Goal: Browse casually

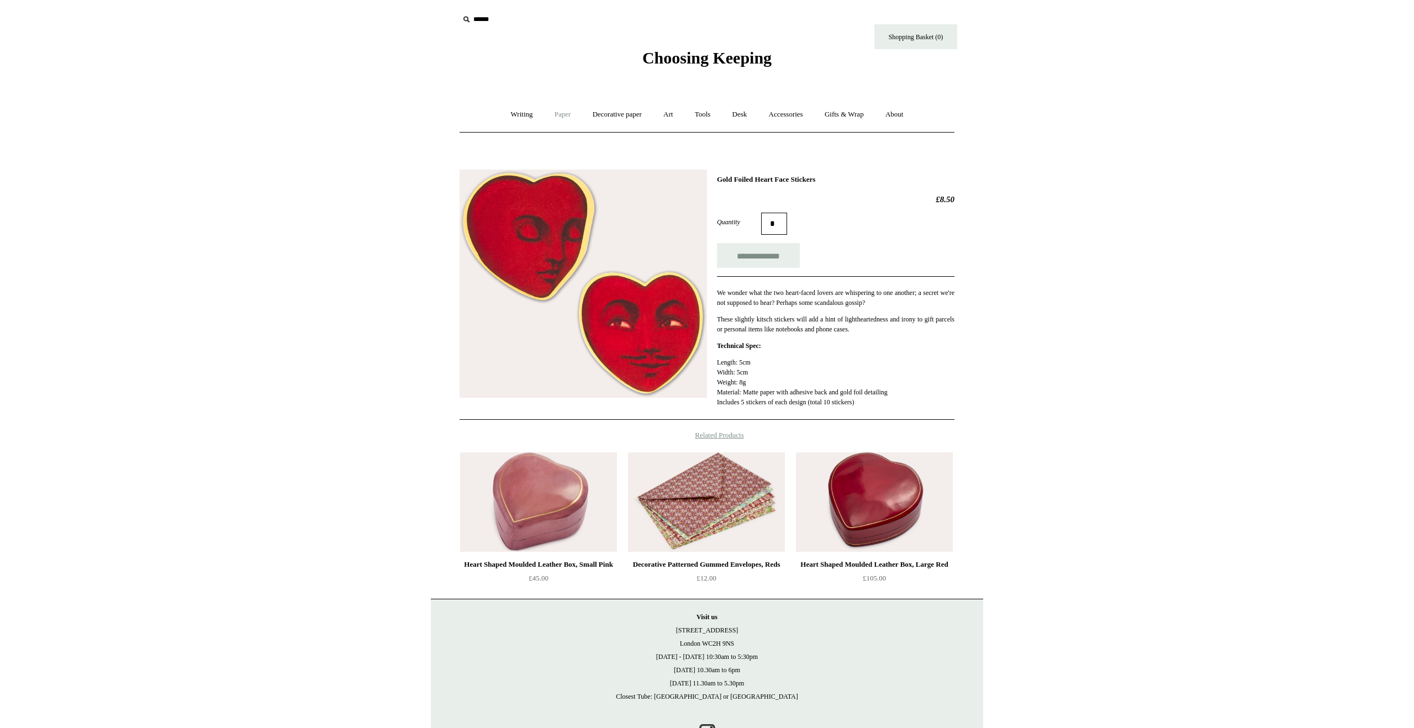
click at [554, 115] on link "Paper +" at bounding box center [563, 114] width 36 height 29
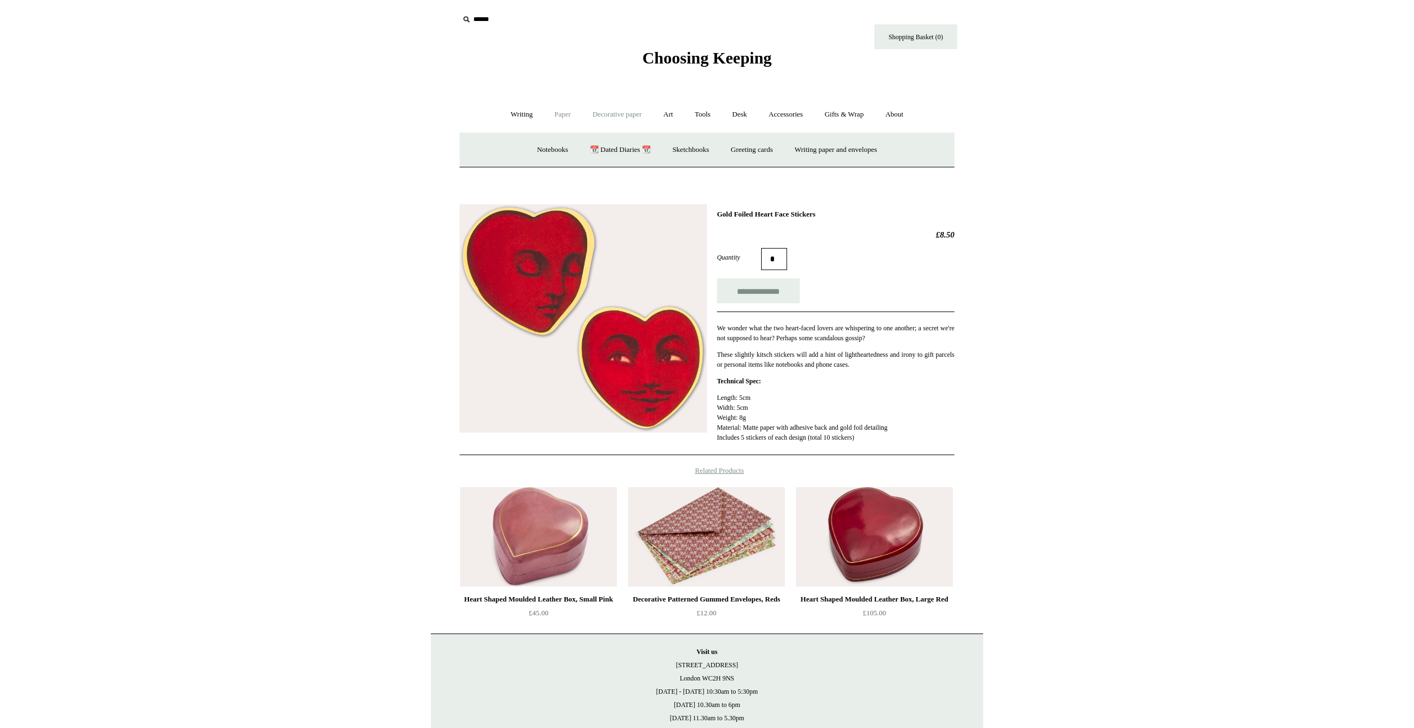
click at [627, 114] on link "Decorative paper +" at bounding box center [617, 114] width 69 height 29
click at [804, 117] on link "Accessories +" at bounding box center [786, 114] width 54 height 29
click at [852, 146] on link "Food Candles" at bounding box center [843, 149] width 60 height 29
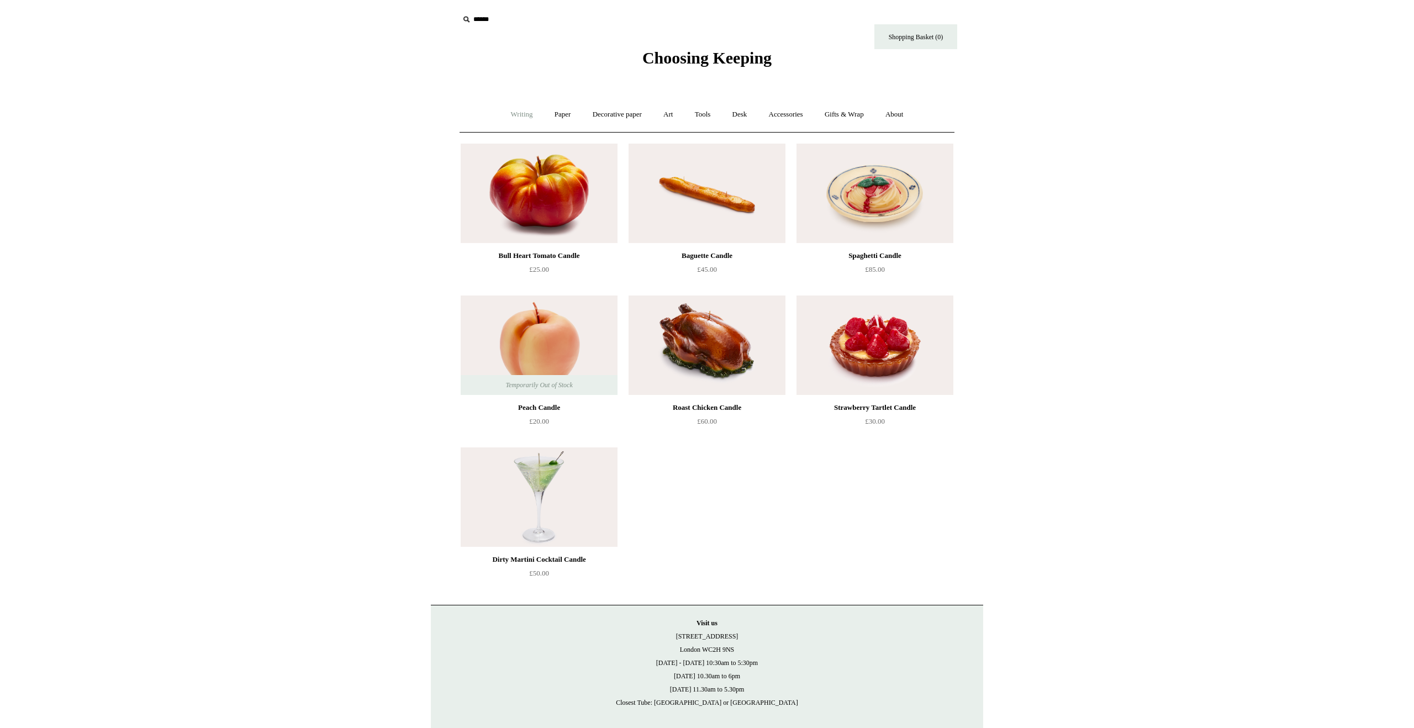
click at [516, 114] on link "Writing +" at bounding box center [522, 114] width 42 height 29
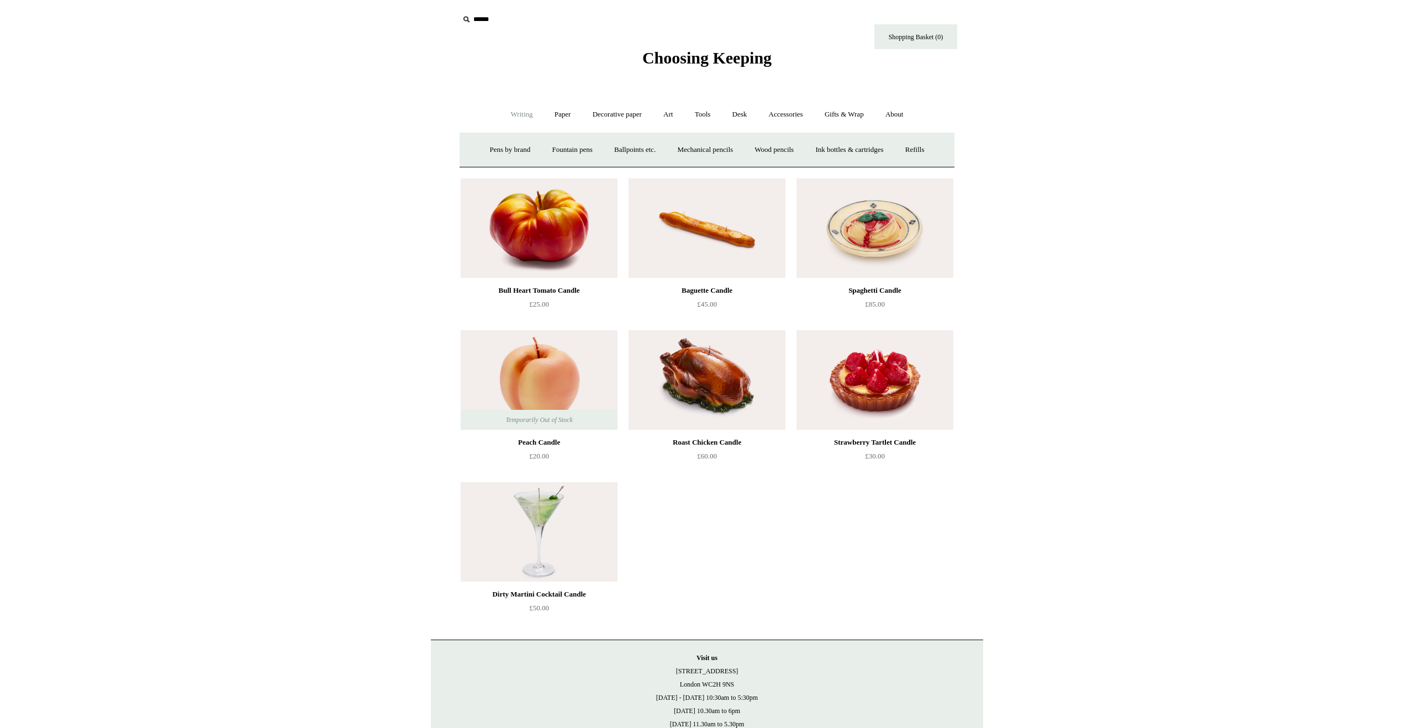
click at [519, 107] on link "Writing -" at bounding box center [522, 114] width 42 height 29
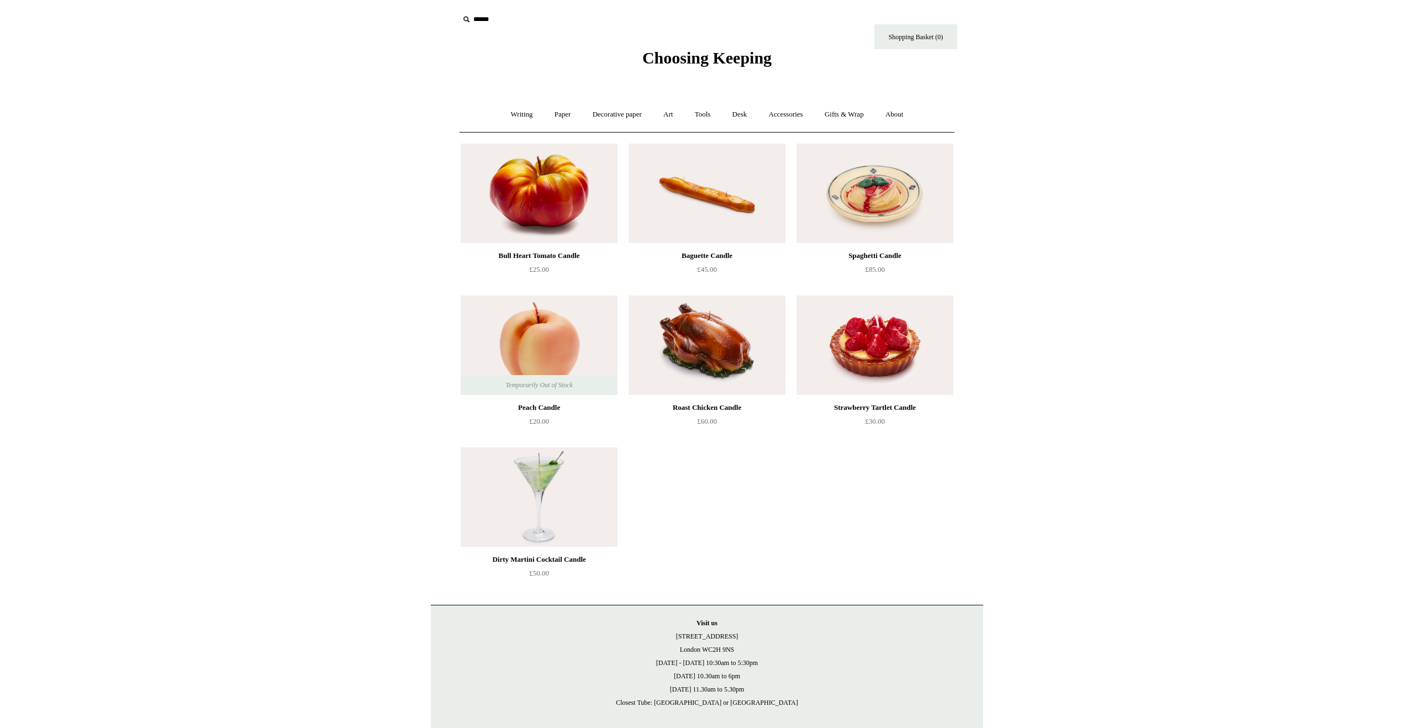
click at [1003, 223] on html "Menu Choosing Keeping * Shipping Information Shopping Basket (0) * ⤺ + +" at bounding box center [707, 389] width 1414 height 778
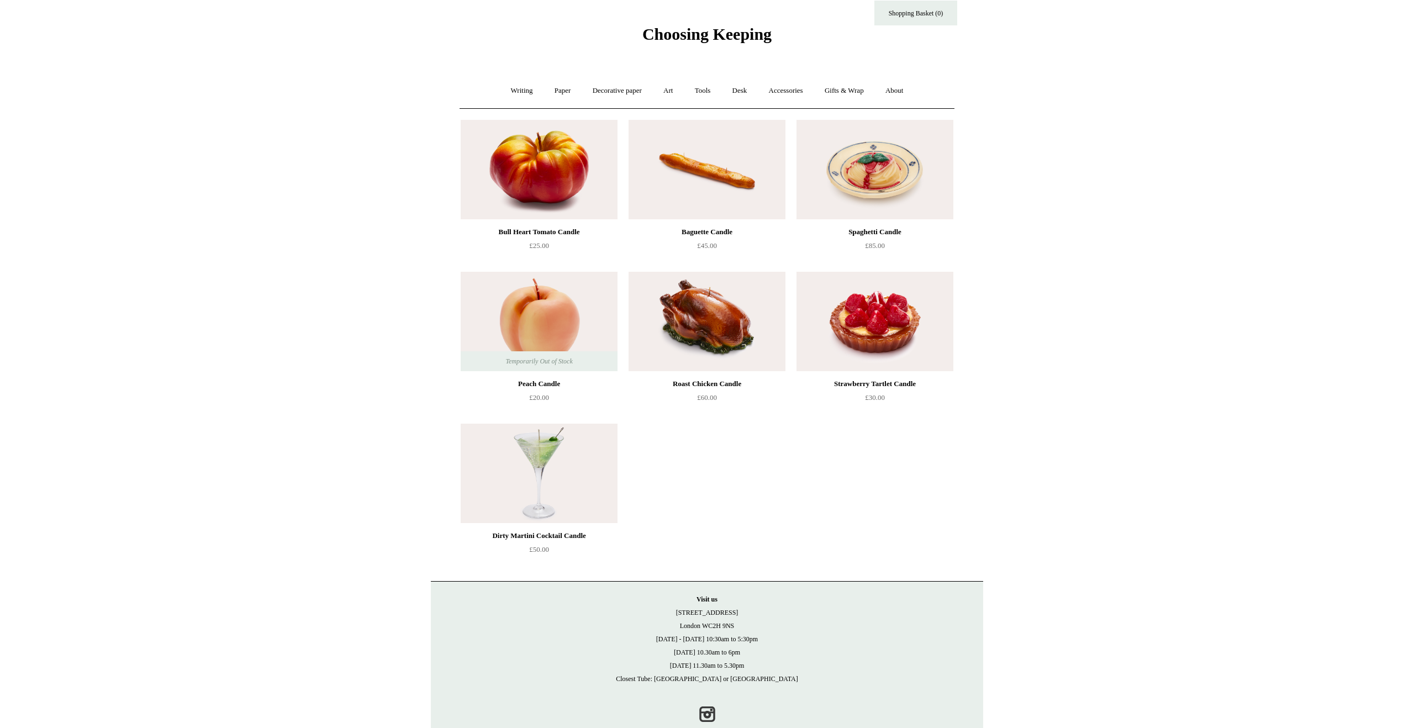
scroll to position [31, 0]
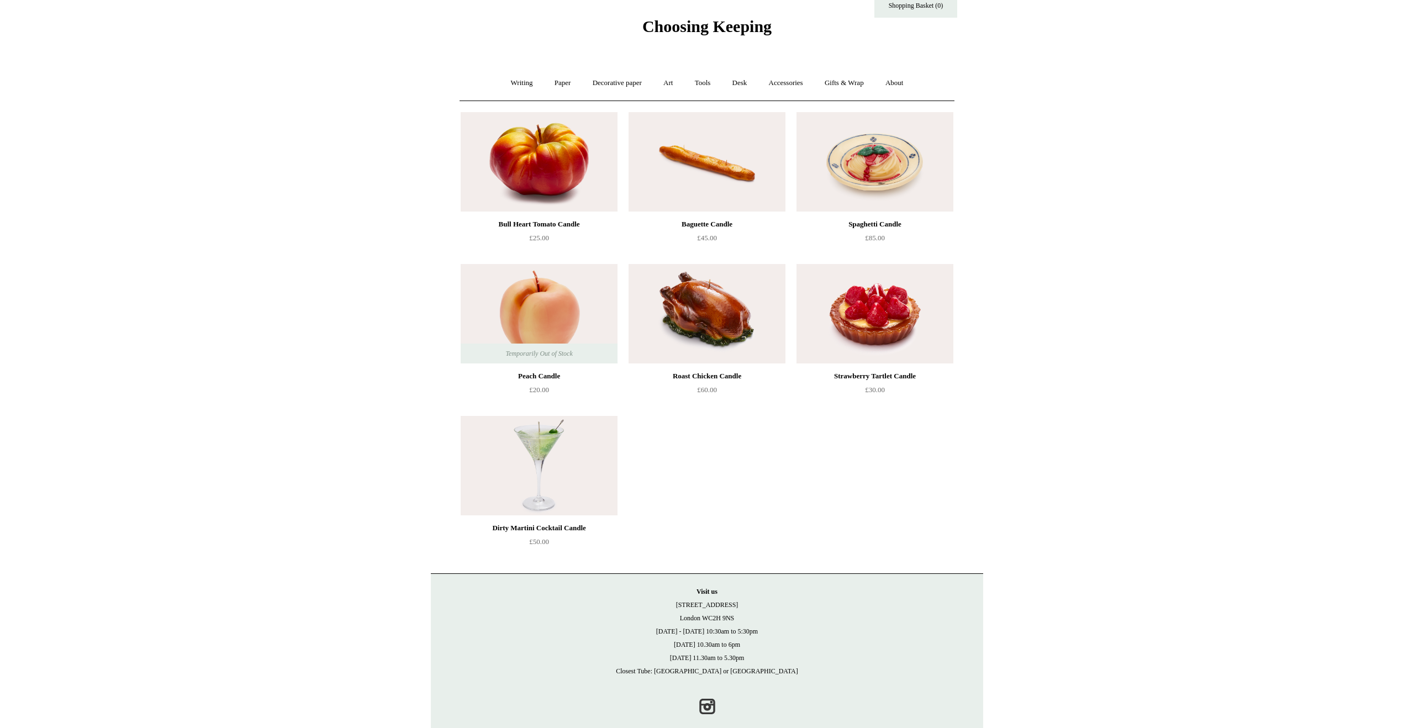
click at [686, 28] on span "Choosing Keeping" at bounding box center [707, 26] width 129 height 18
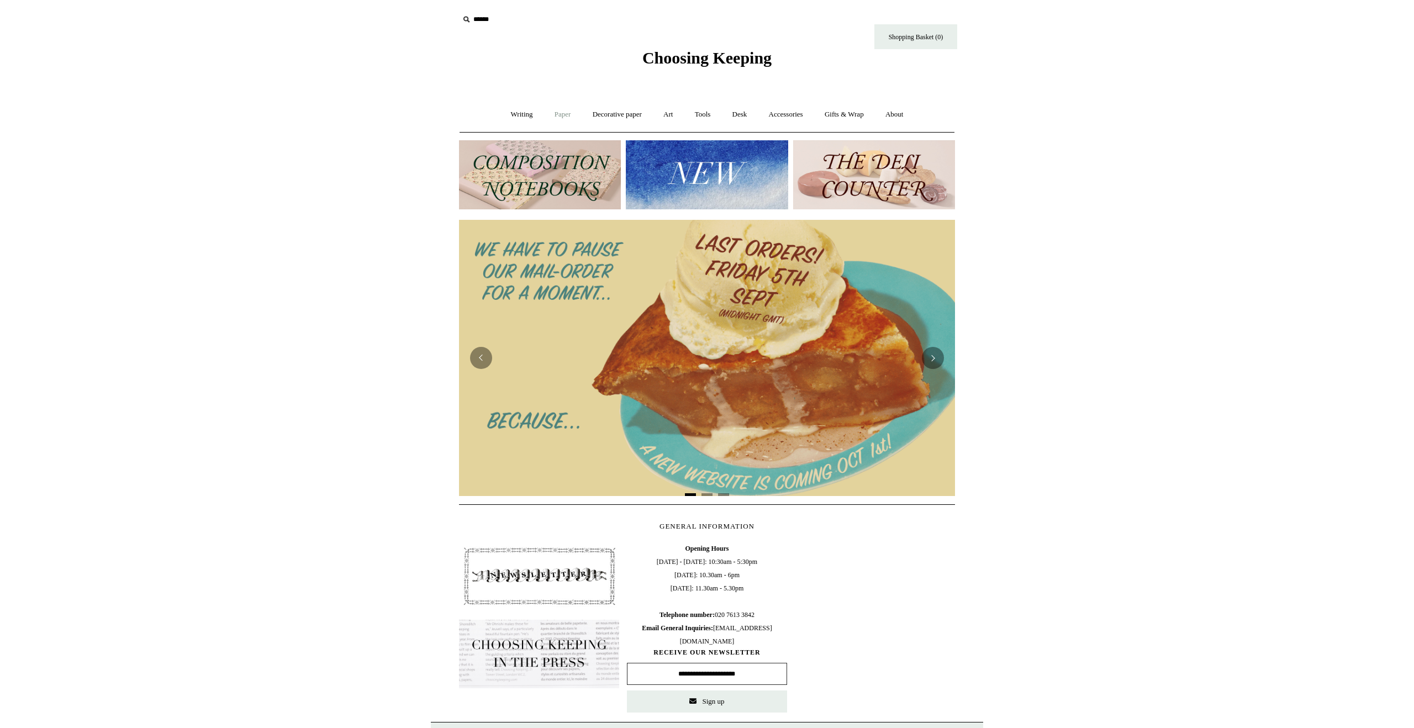
click at [556, 117] on link "Paper +" at bounding box center [563, 114] width 36 height 29
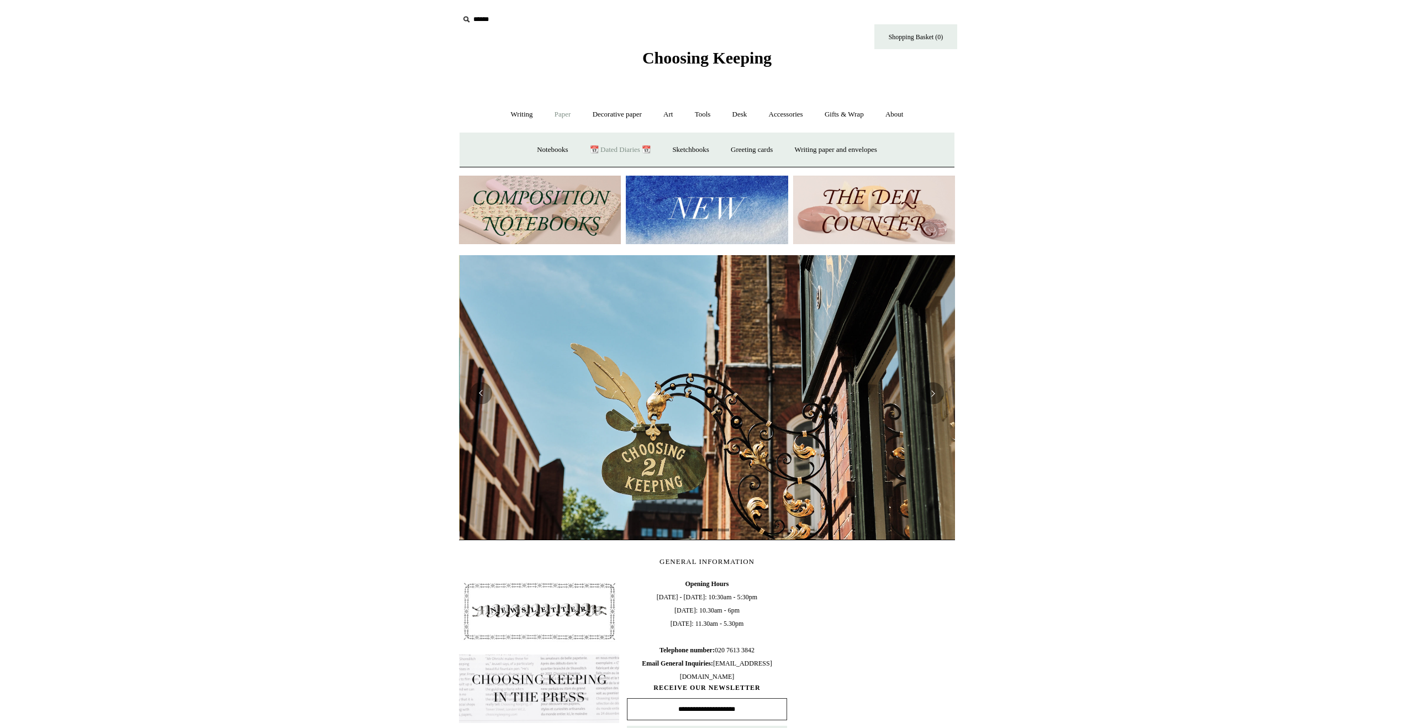
scroll to position [0, 496]
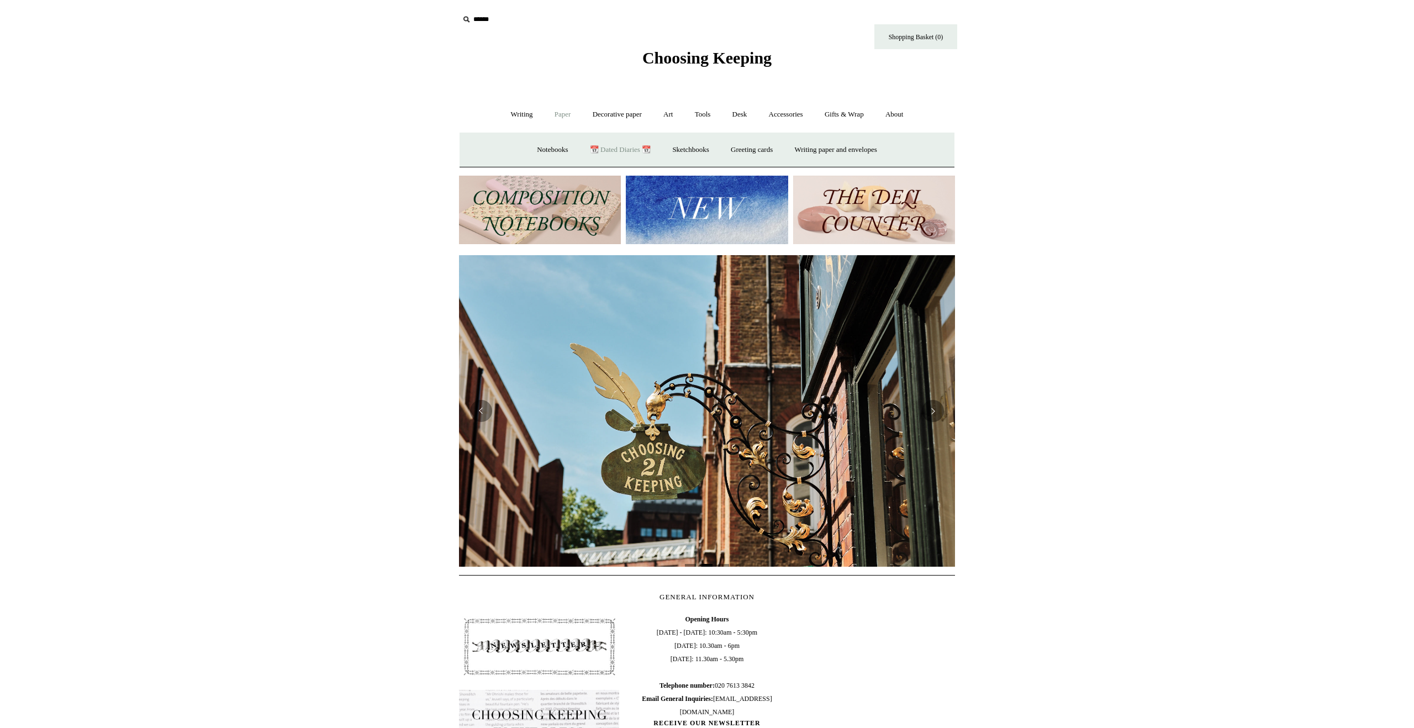
click at [634, 152] on link "📆 Dated Diaries 📆" at bounding box center [620, 149] width 81 height 29
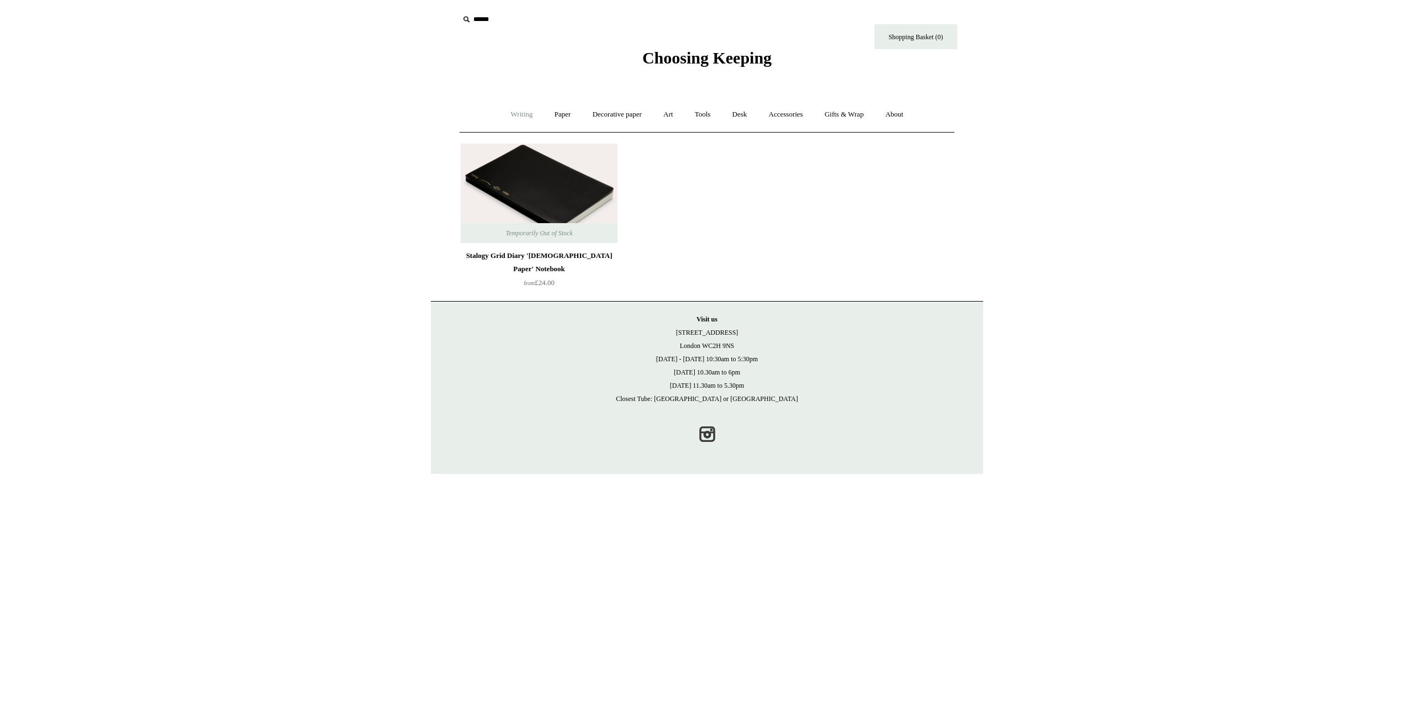
click at [506, 115] on link "Writing +" at bounding box center [522, 114] width 42 height 29
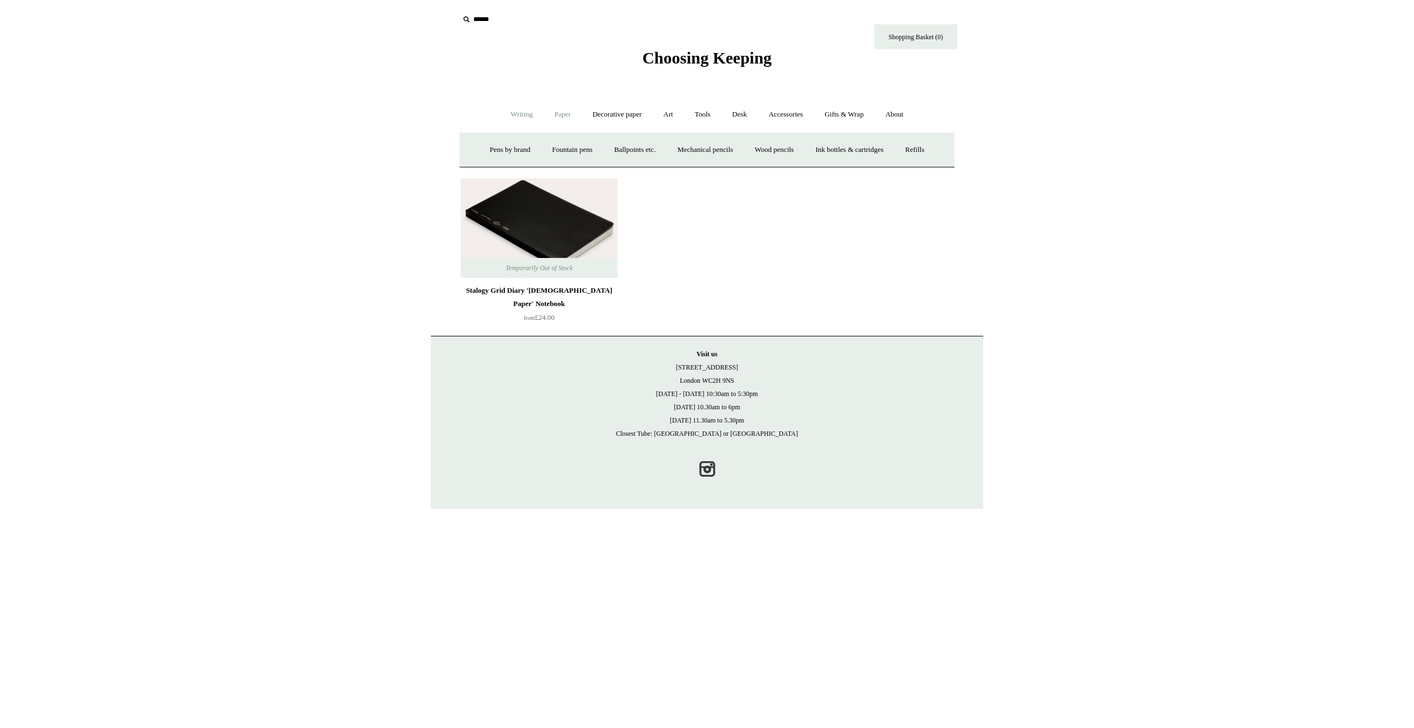
click at [569, 112] on link "Paper +" at bounding box center [563, 114] width 36 height 29
click at [747, 156] on link "Greeting cards +" at bounding box center [752, 149] width 62 height 29
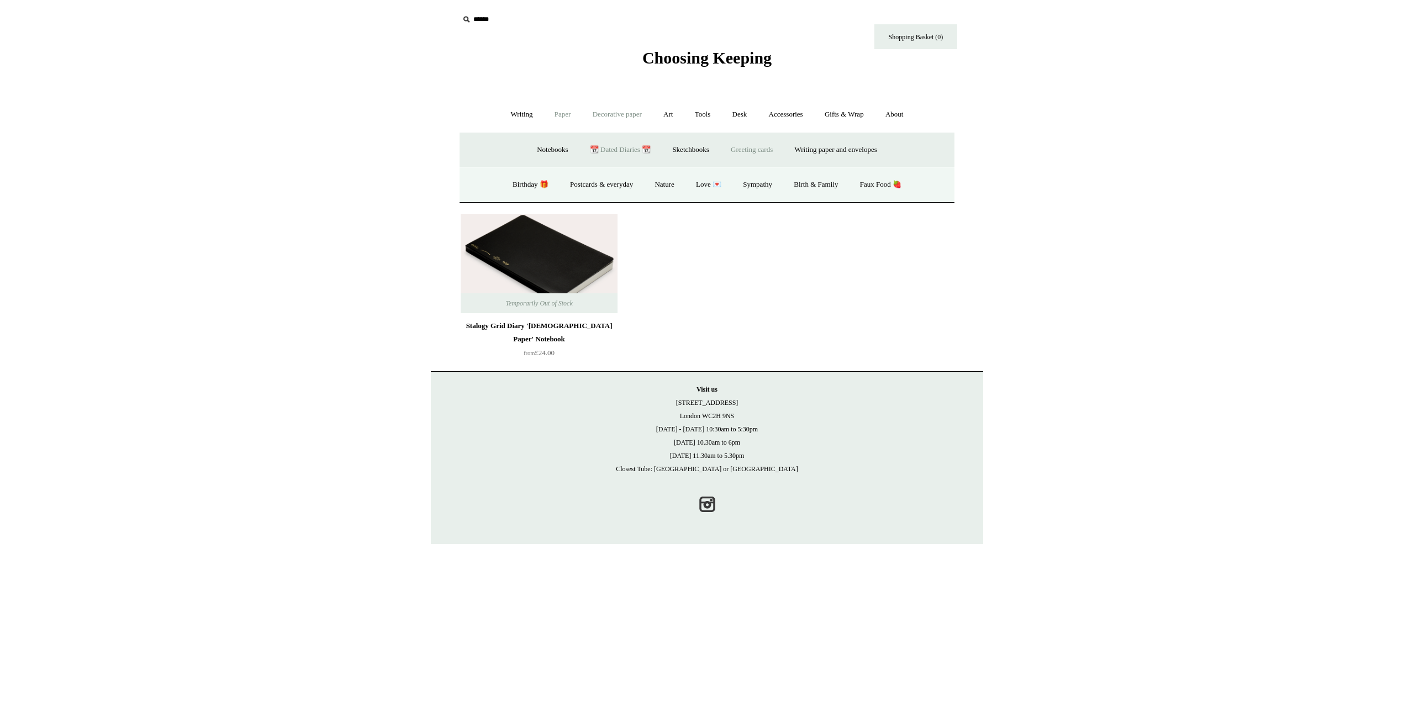
click at [651, 103] on link "Decorative paper +" at bounding box center [617, 114] width 69 height 29
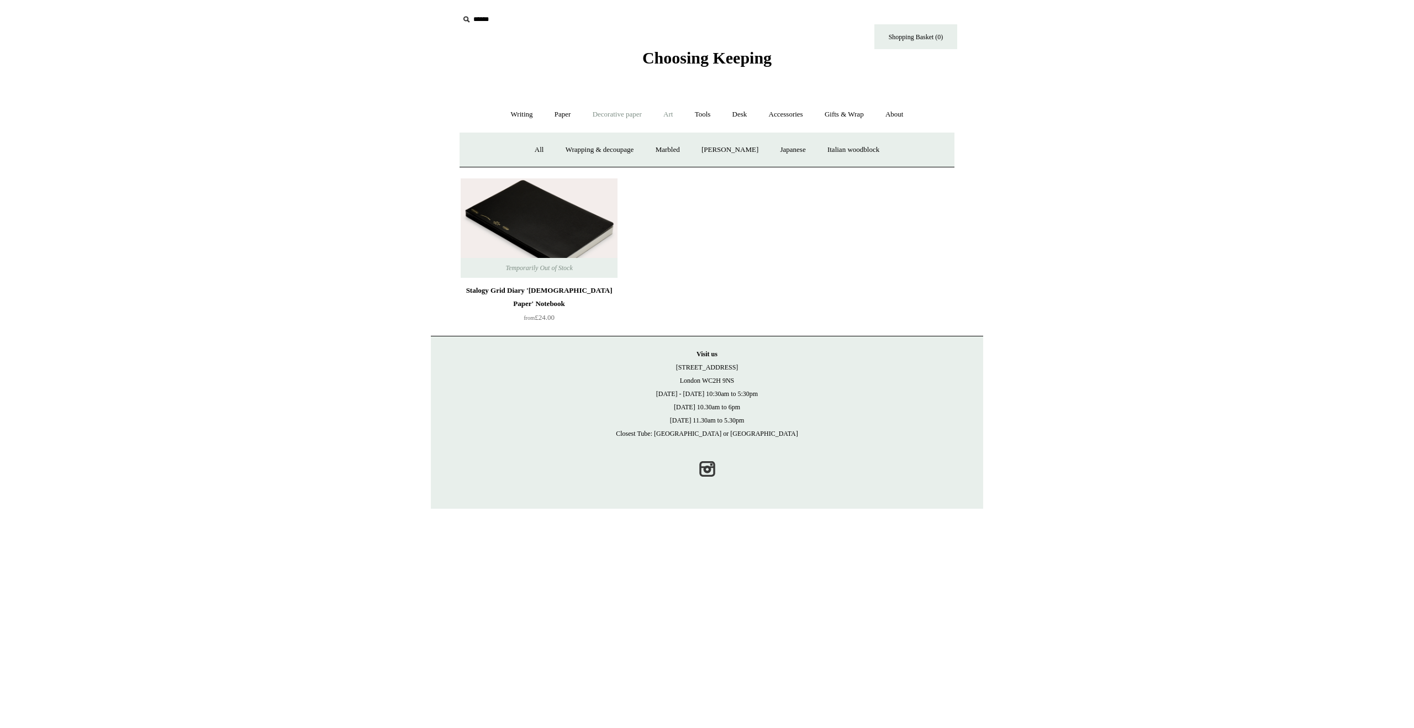
click at [667, 118] on link "Art +" at bounding box center [668, 114] width 29 height 29
click at [851, 151] on link "Wax & seals" at bounding box center [823, 149] width 56 height 29
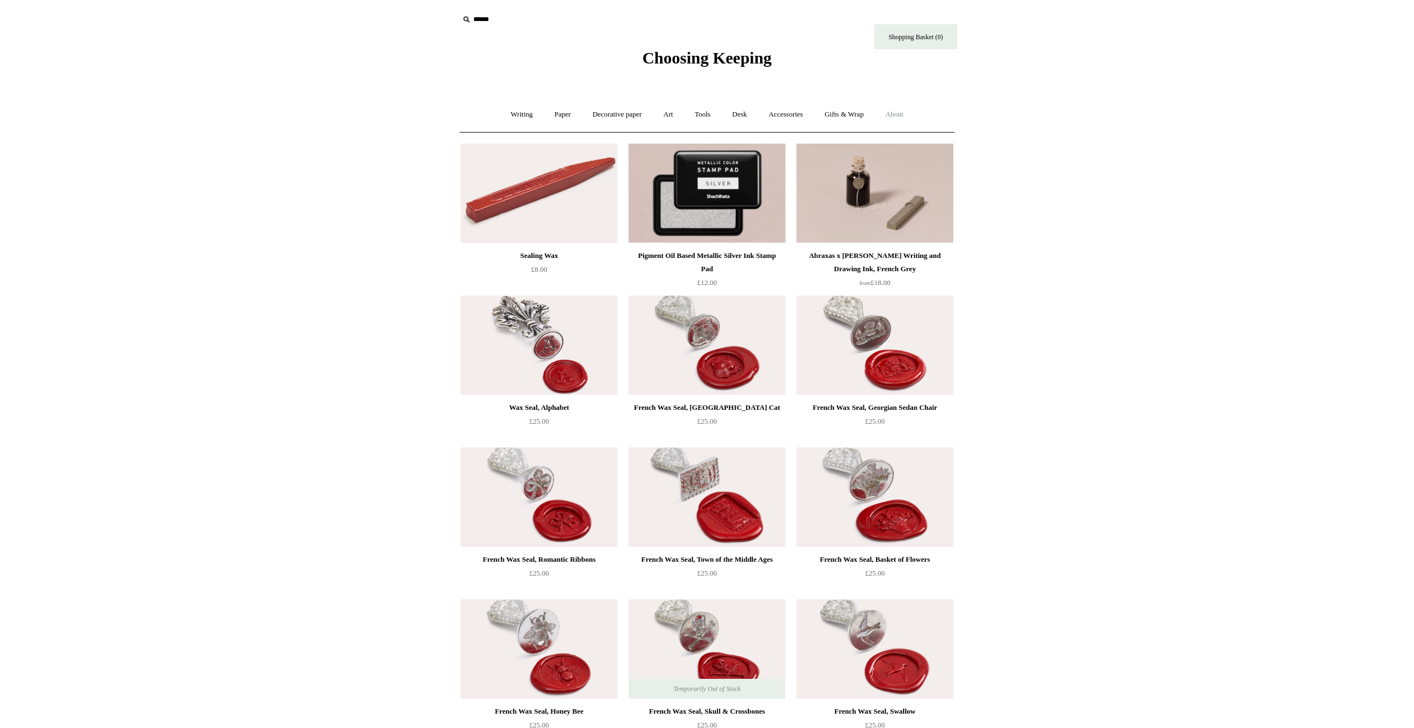
click at [914, 111] on link "About +" at bounding box center [895, 114] width 38 height 29
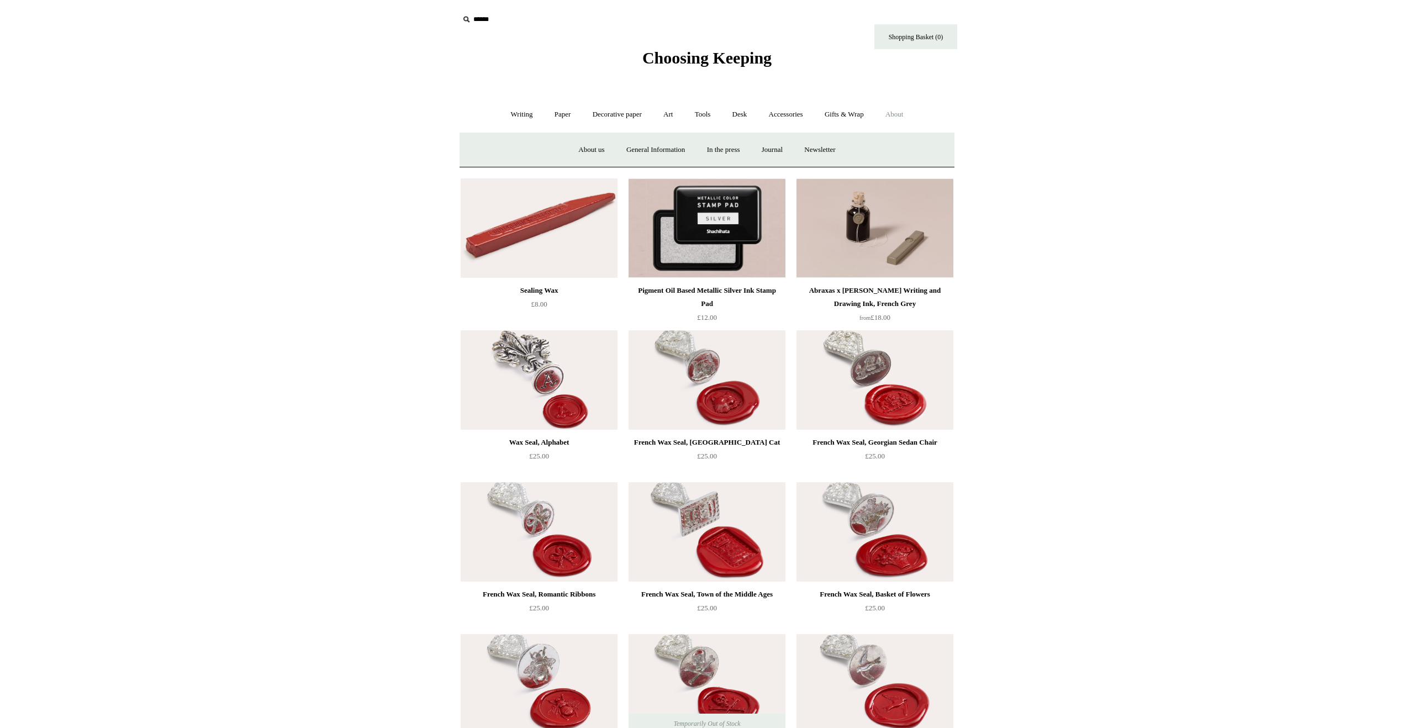
click at [980, 106] on body "Menu Choosing Keeping * Shipping Information Shopping Basket (0) * ⤺ +" at bounding box center [707, 710] width 552 height 1420
click at [854, 110] on link "Gifts & Wrap +" at bounding box center [844, 114] width 59 height 29
click at [836, 152] on link "Stickers" at bounding box center [822, 149] width 43 height 29
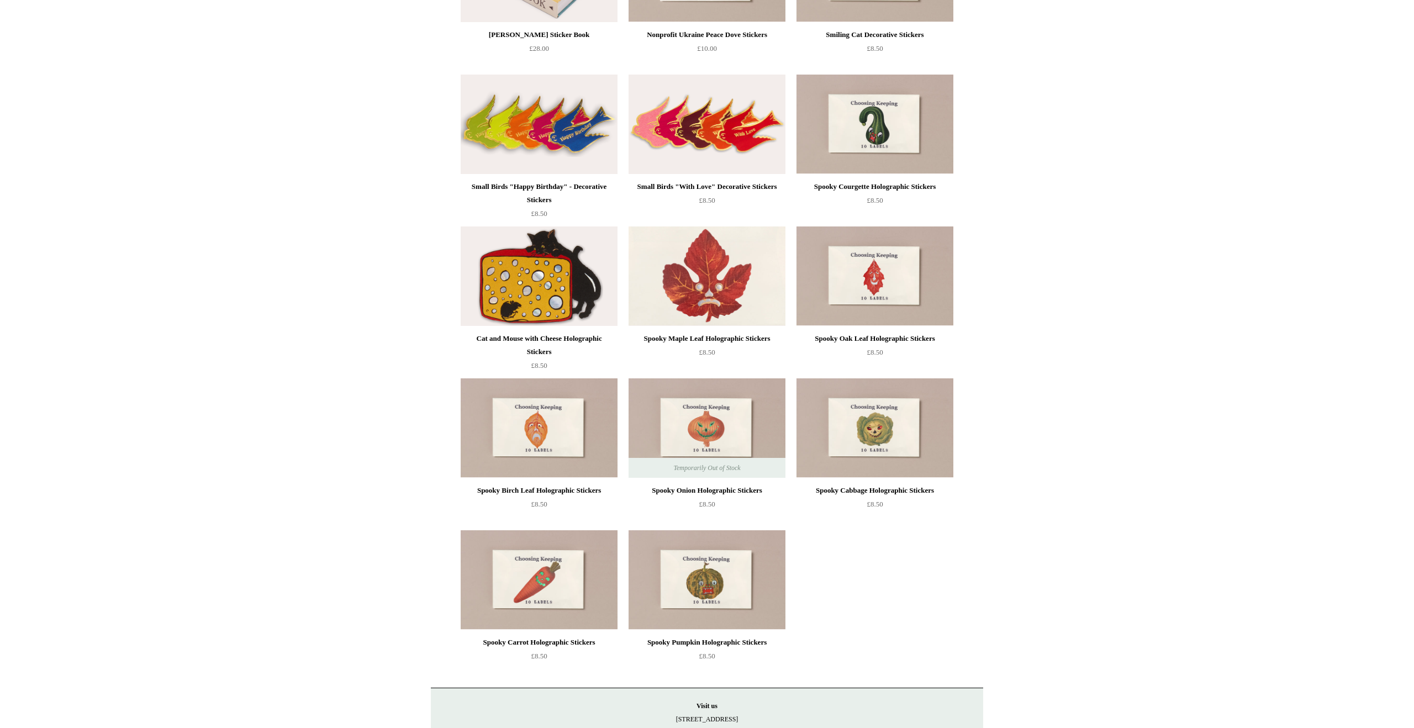
scroll to position [374, 0]
click at [758, 283] on img at bounding box center [707, 274] width 157 height 99
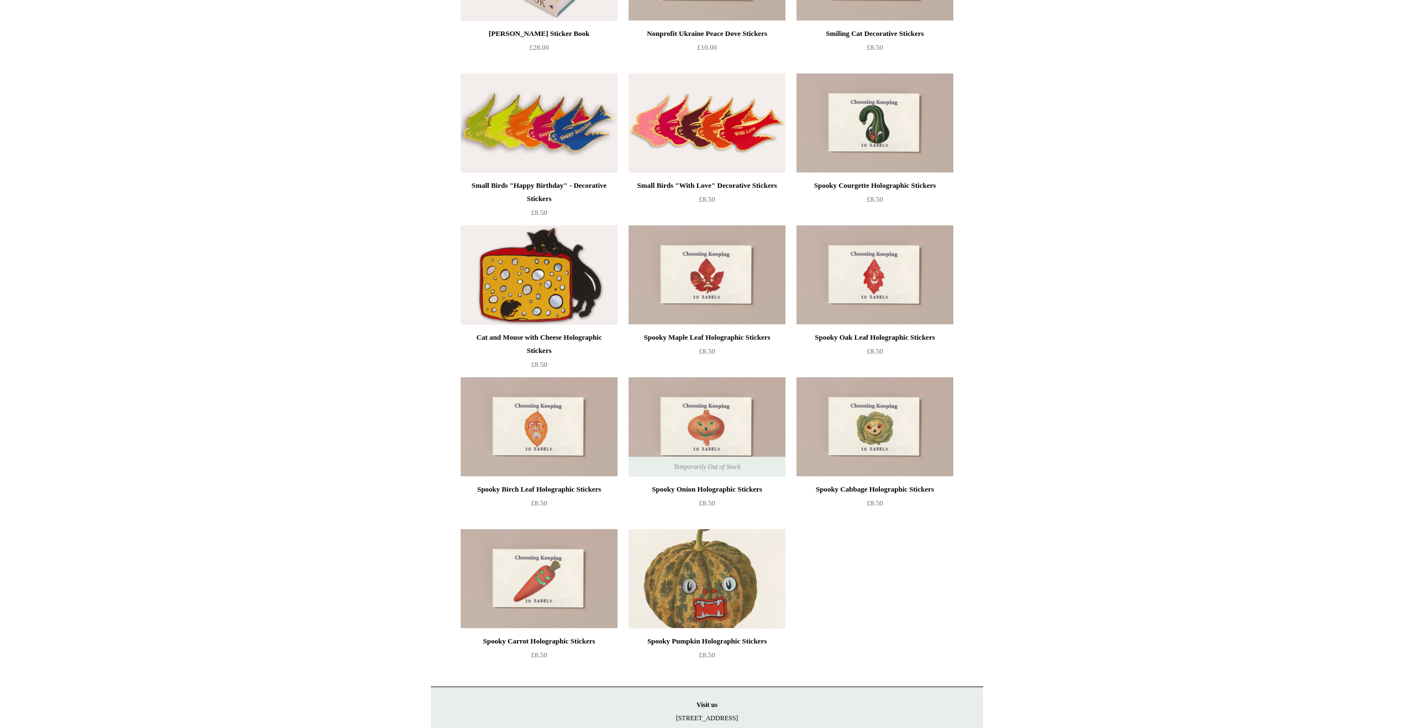
click at [661, 573] on img at bounding box center [707, 578] width 157 height 99
